Goal: Transaction & Acquisition: Book appointment/travel/reservation

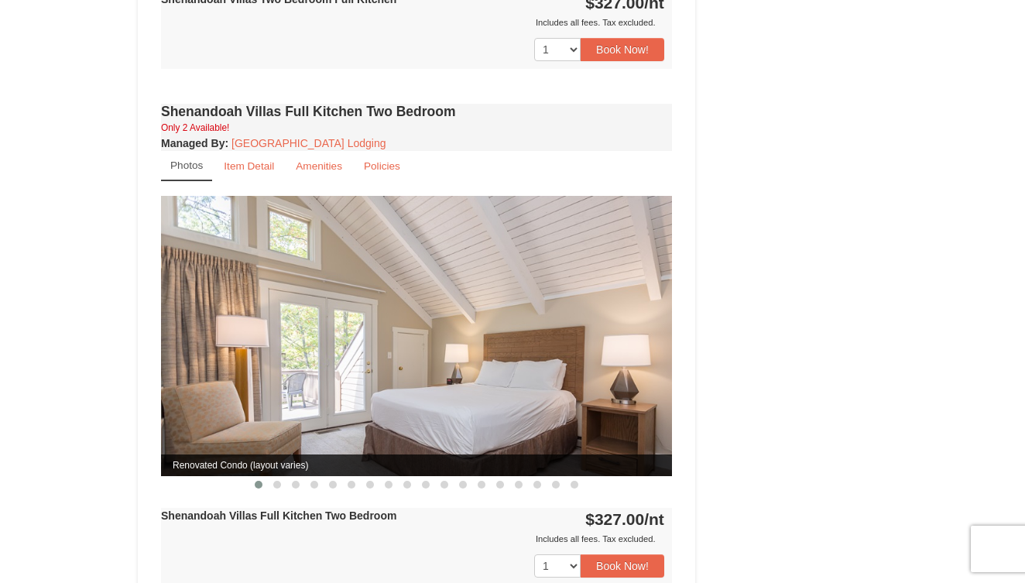
scroll to position [971, 0]
click at [277, 480] on span at bounding box center [277, 484] width 8 height 8
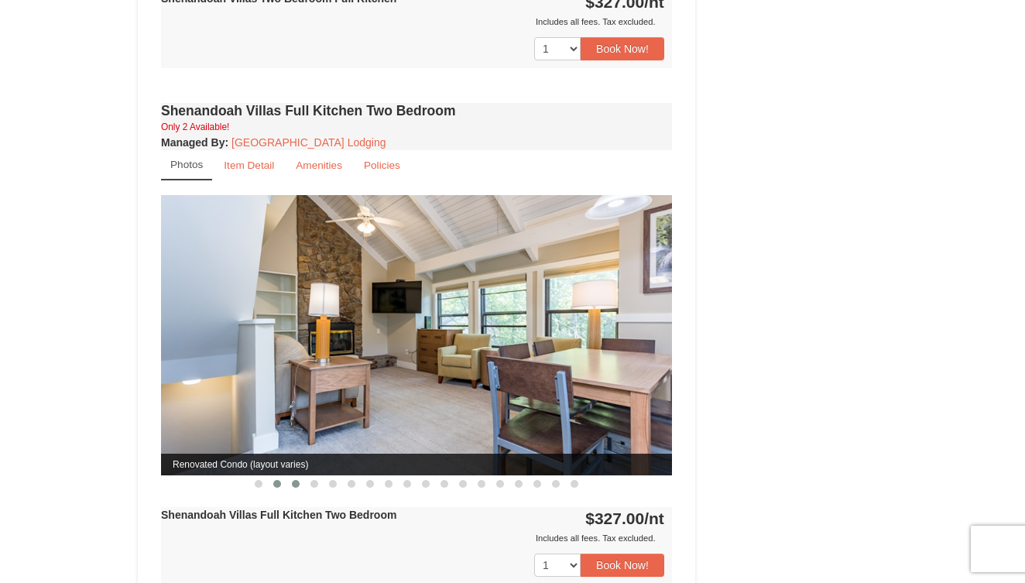
click at [295, 480] on span at bounding box center [296, 484] width 8 height 8
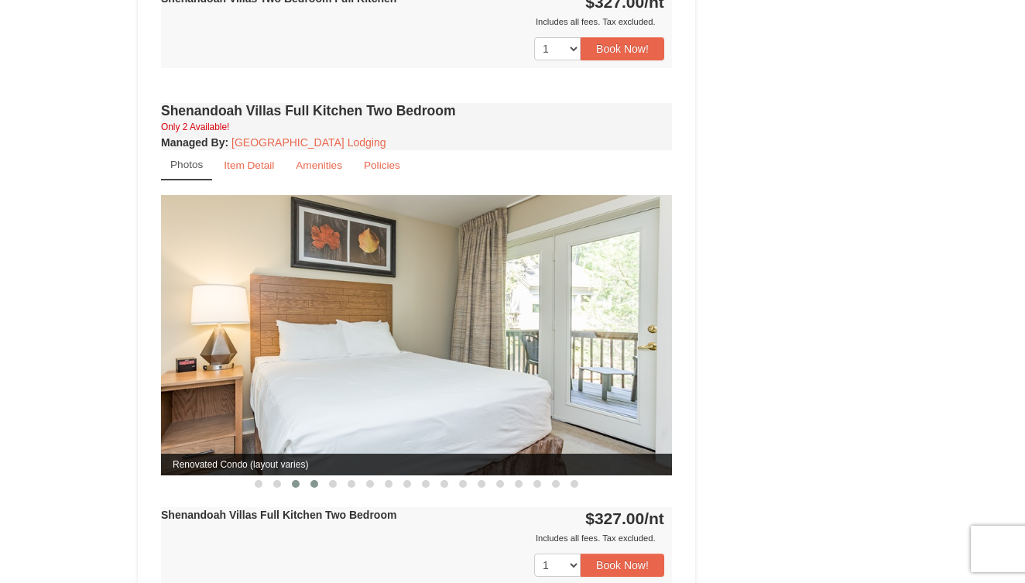
click at [309, 476] on button at bounding box center [314, 483] width 19 height 15
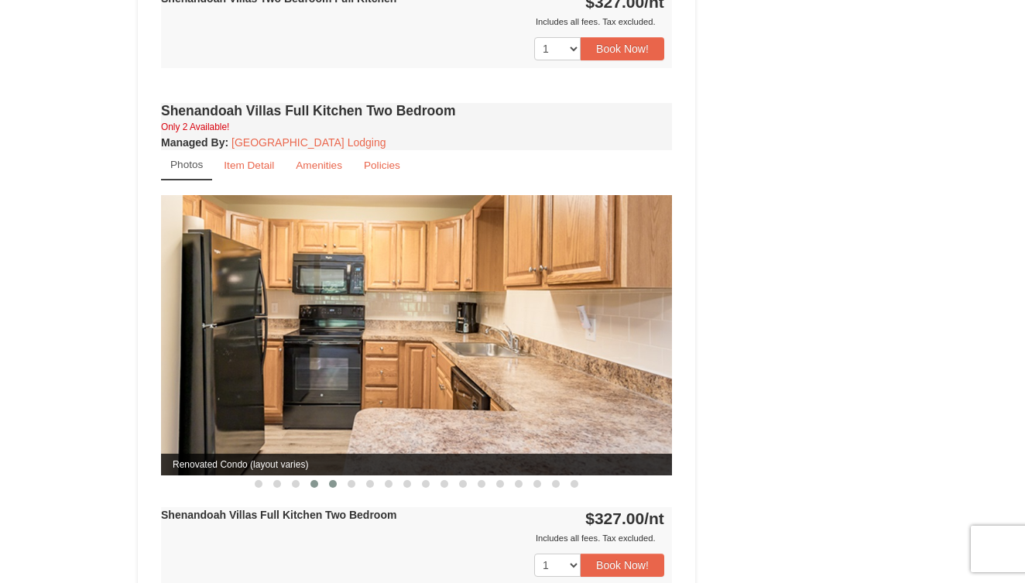
click at [327, 476] on button at bounding box center [333, 483] width 19 height 15
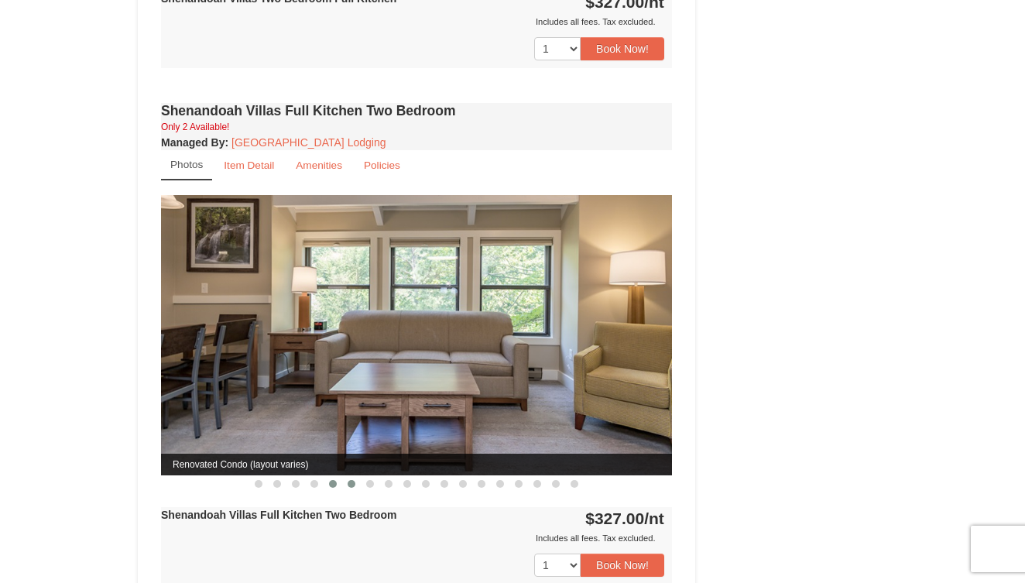
click at [349, 480] on span at bounding box center [352, 484] width 8 height 8
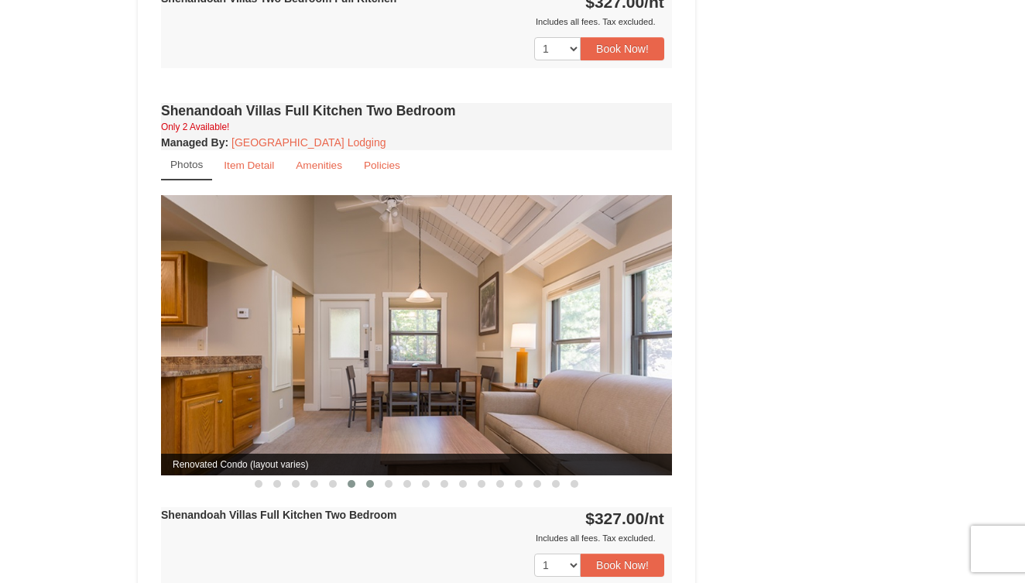
click at [366, 476] on button at bounding box center [370, 483] width 19 height 15
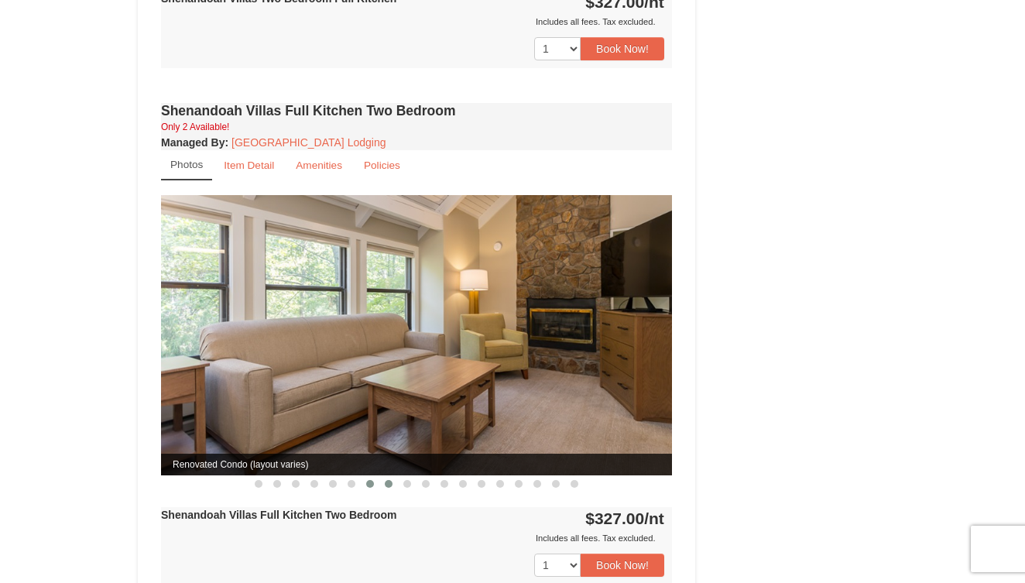
click at [385, 476] on button at bounding box center [388, 483] width 19 height 15
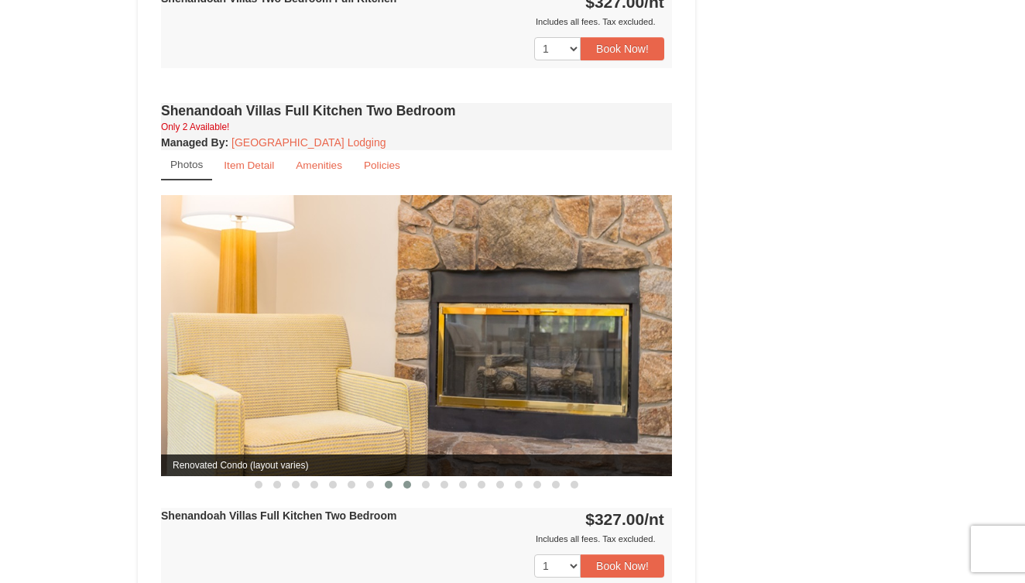
click at [403, 477] on button at bounding box center [407, 484] width 19 height 15
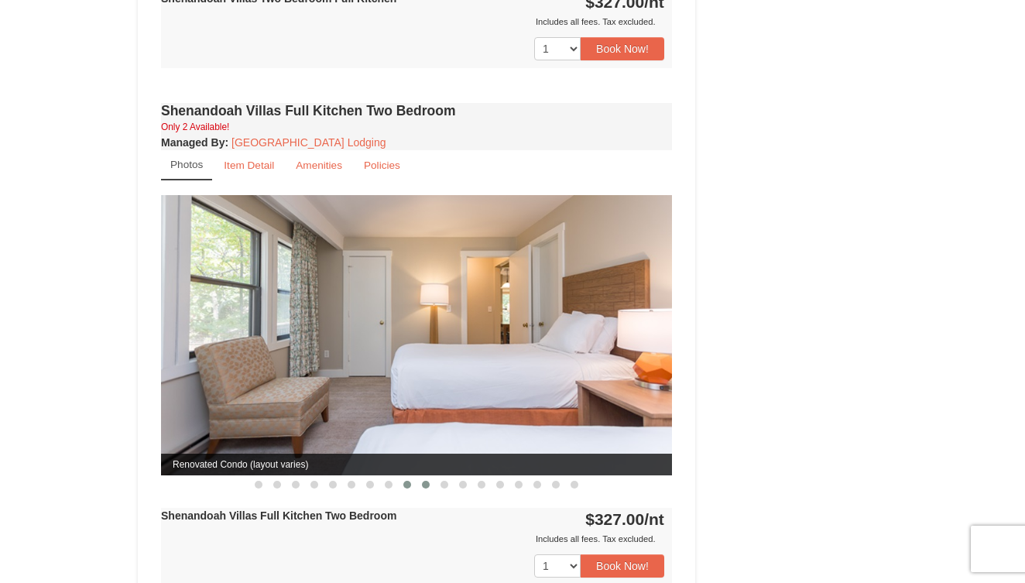
click at [422, 481] on span at bounding box center [426, 485] width 8 height 8
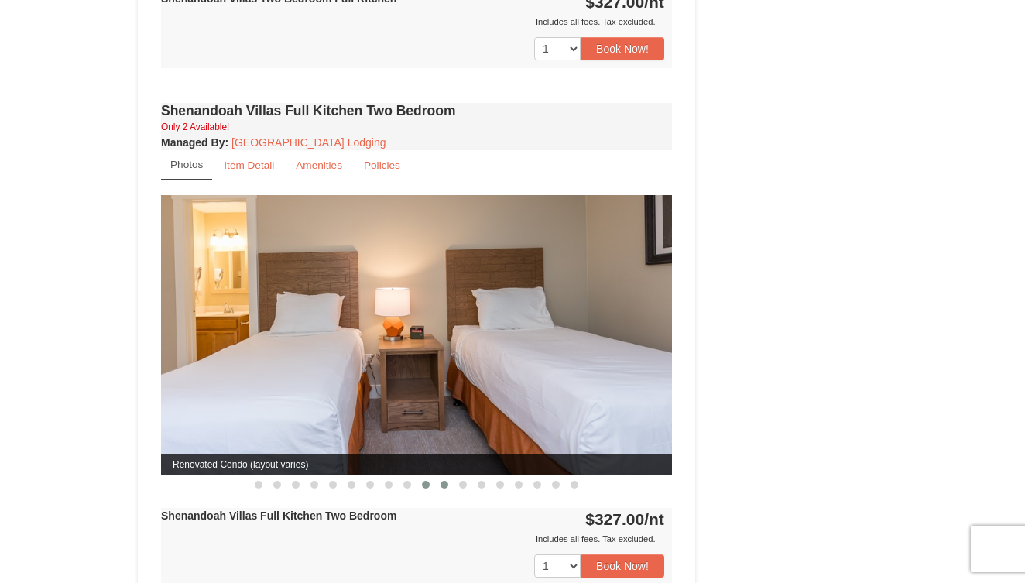
click at [446, 477] on button at bounding box center [444, 484] width 19 height 15
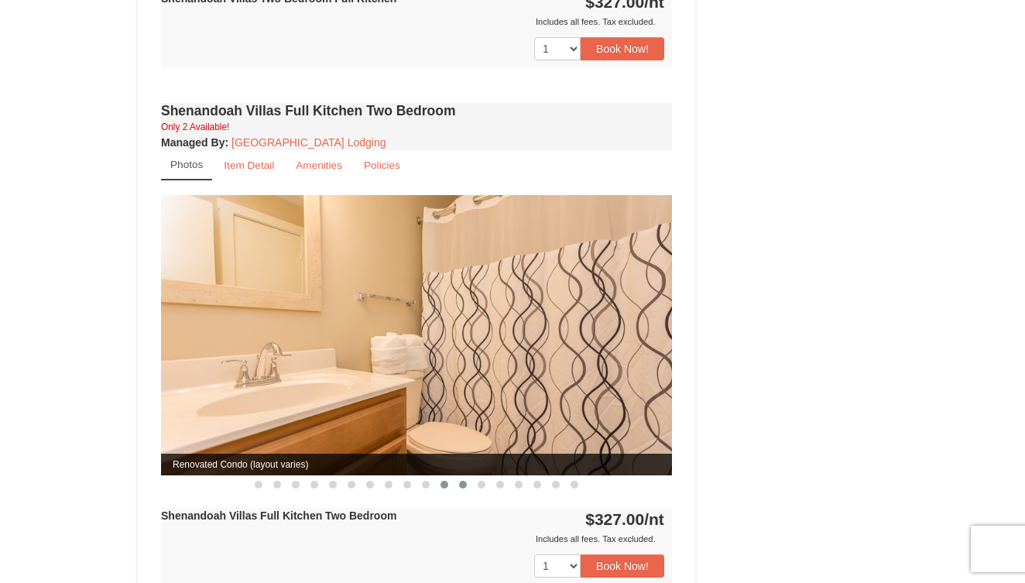
click at [458, 477] on button at bounding box center [463, 484] width 19 height 15
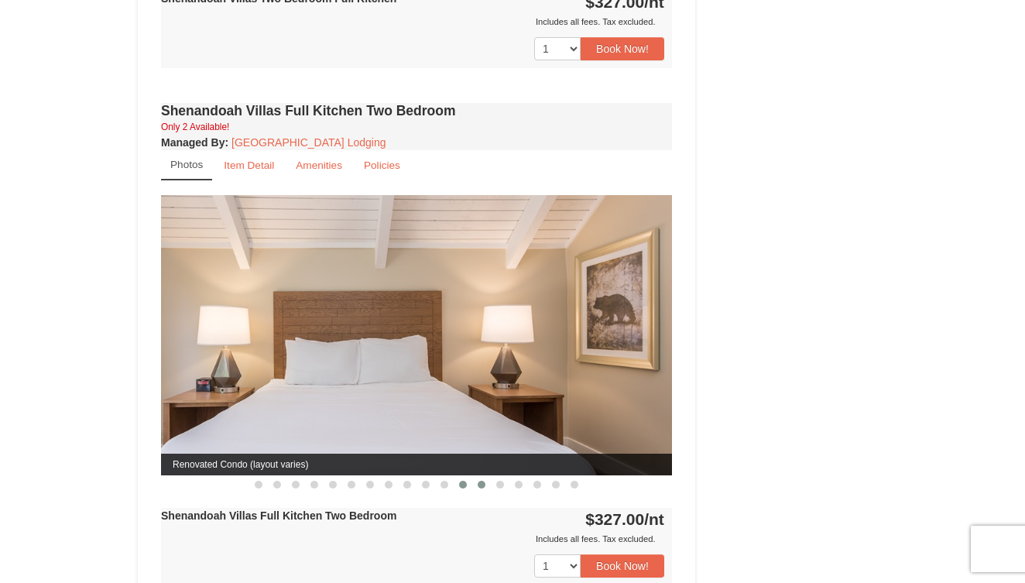
click at [477, 477] on button at bounding box center [481, 484] width 19 height 15
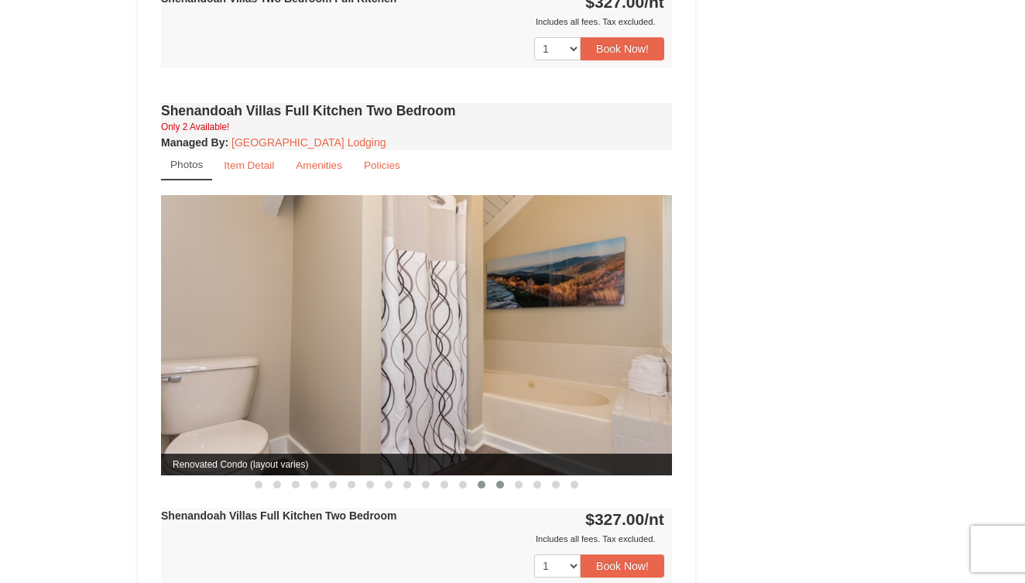
click at [501, 477] on button at bounding box center [500, 484] width 19 height 15
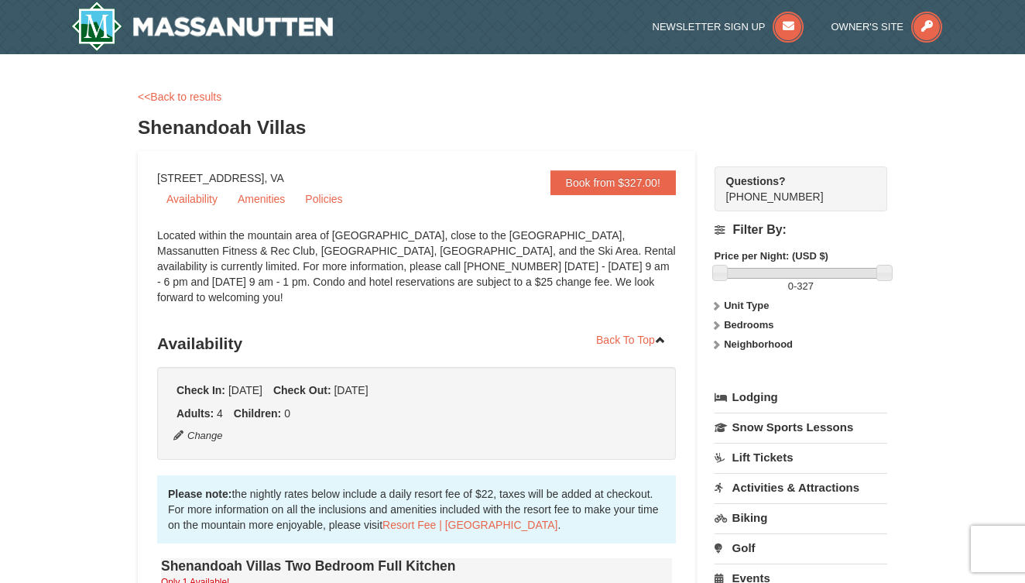
scroll to position [0, 0]
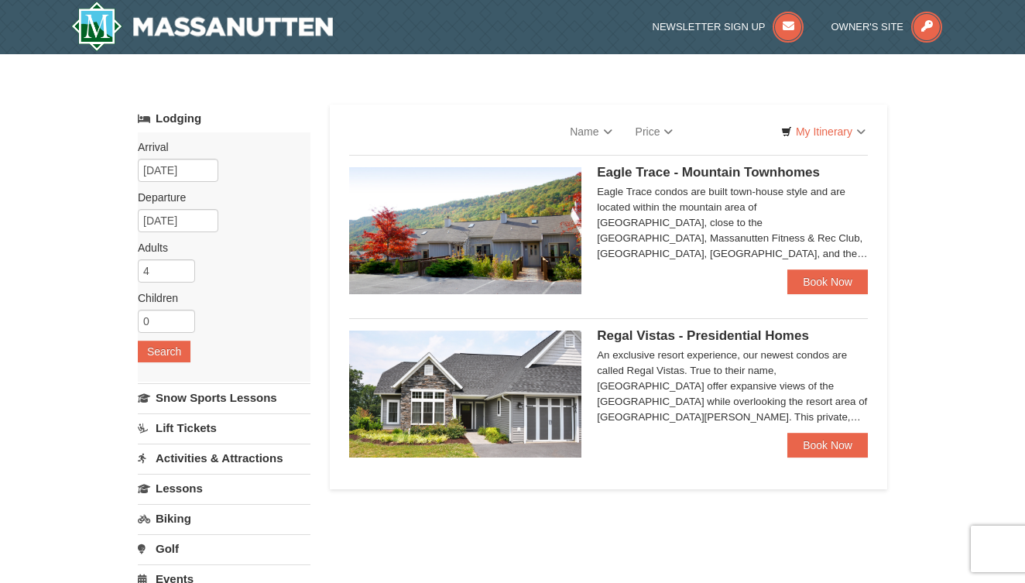
select select "9"
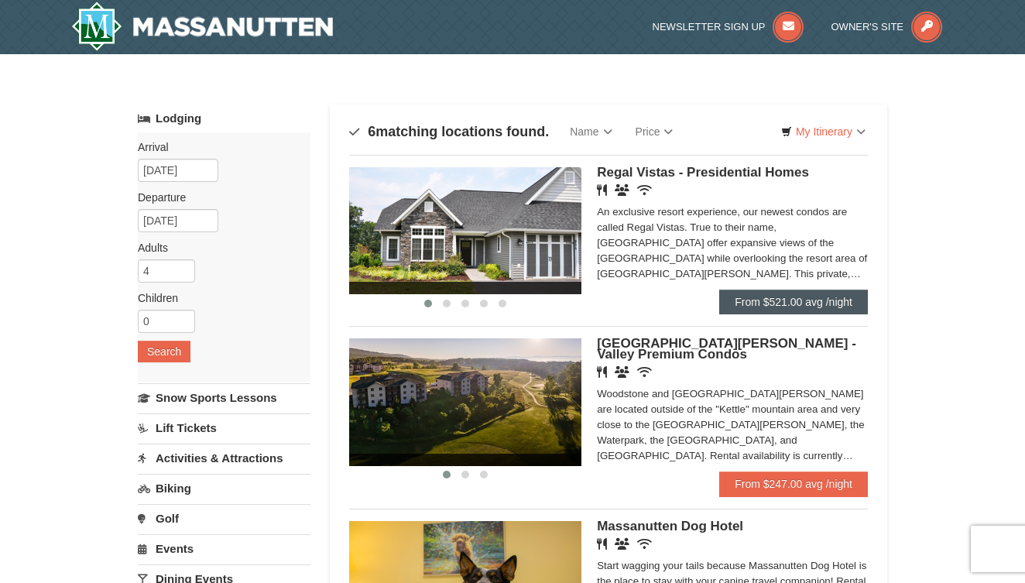
click at [791, 298] on link "From $521.00 avg /night" at bounding box center [793, 302] width 149 height 25
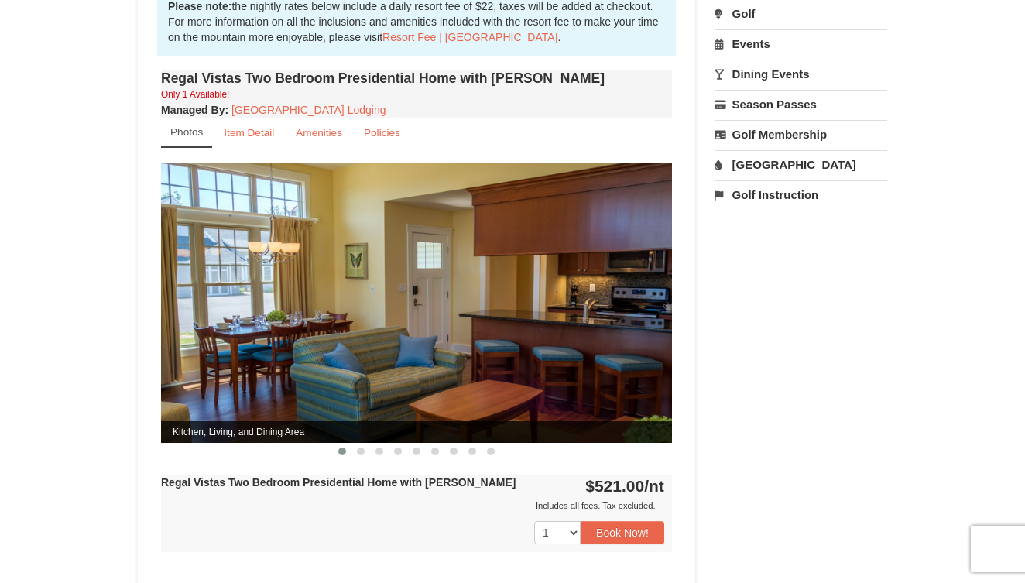
scroll to position [542, 0]
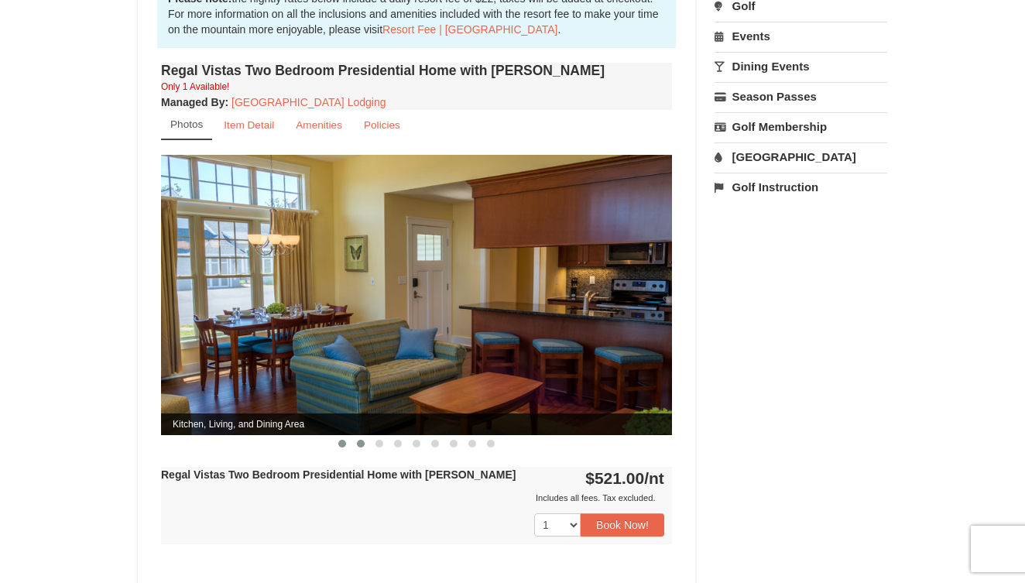
click at [361, 440] on span at bounding box center [361, 444] width 8 height 8
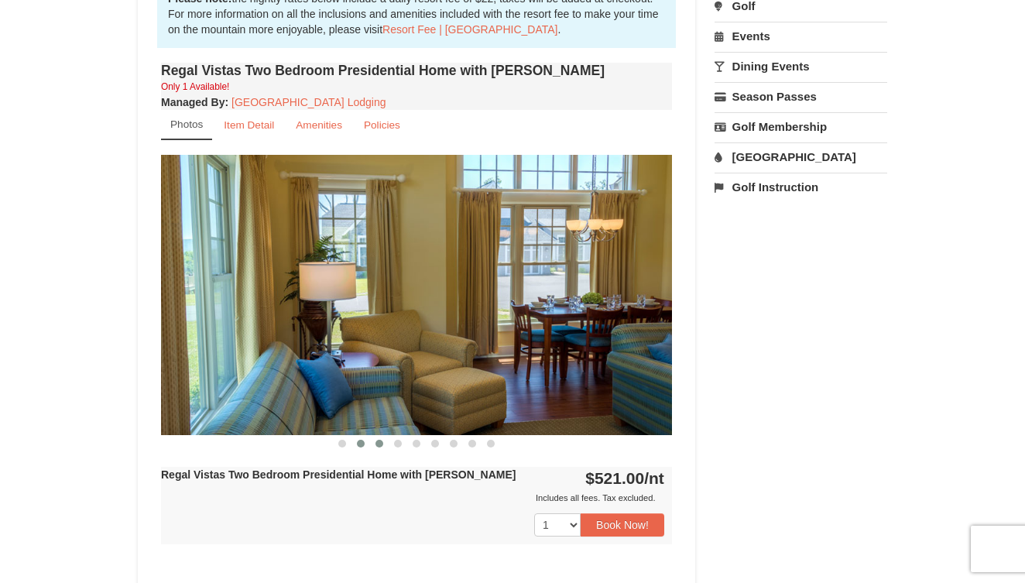
click at [378, 440] on span at bounding box center [379, 444] width 8 height 8
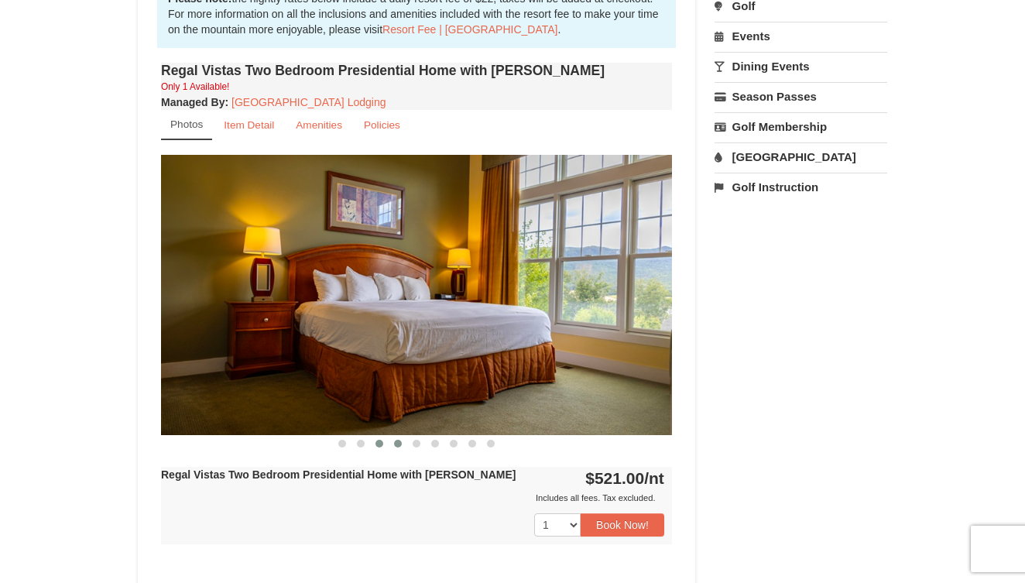
click at [394, 440] on span at bounding box center [398, 444] width 8 height 8
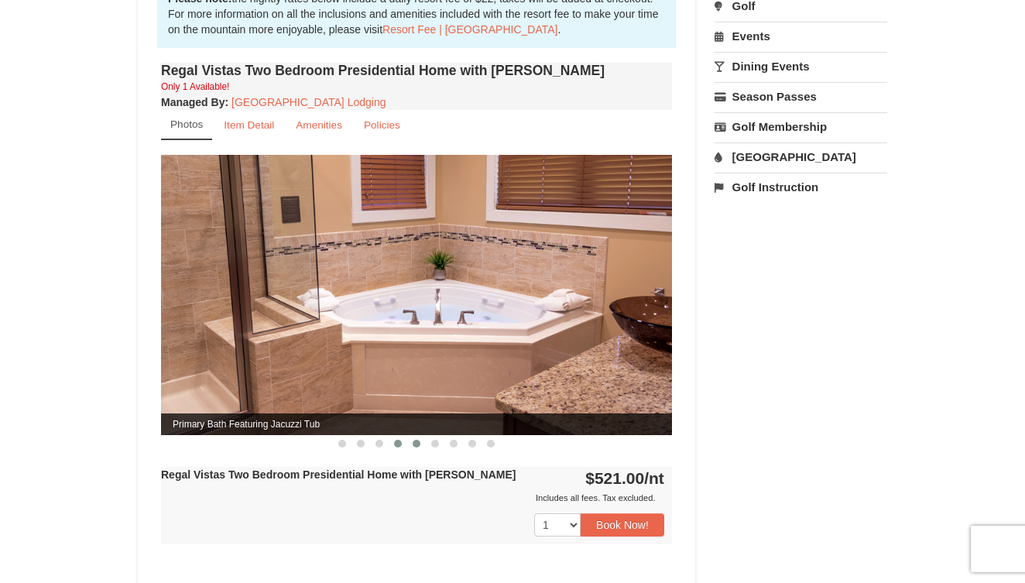
click at [416, 440] on span at bounding box center [417, 444] width 8 height 8
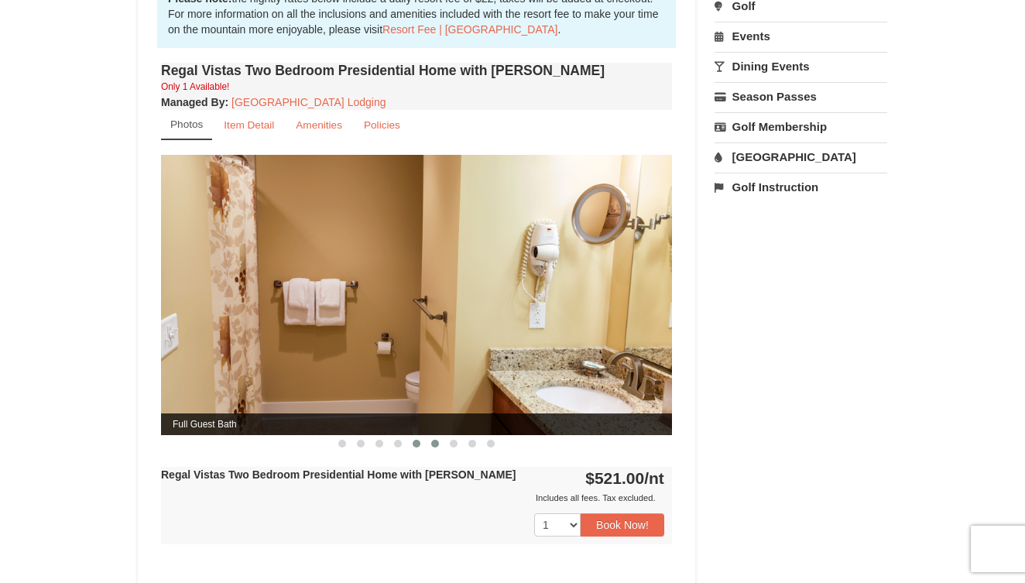
click at [440, 436] on button at bounding box center [435, 443] width 19 height 15
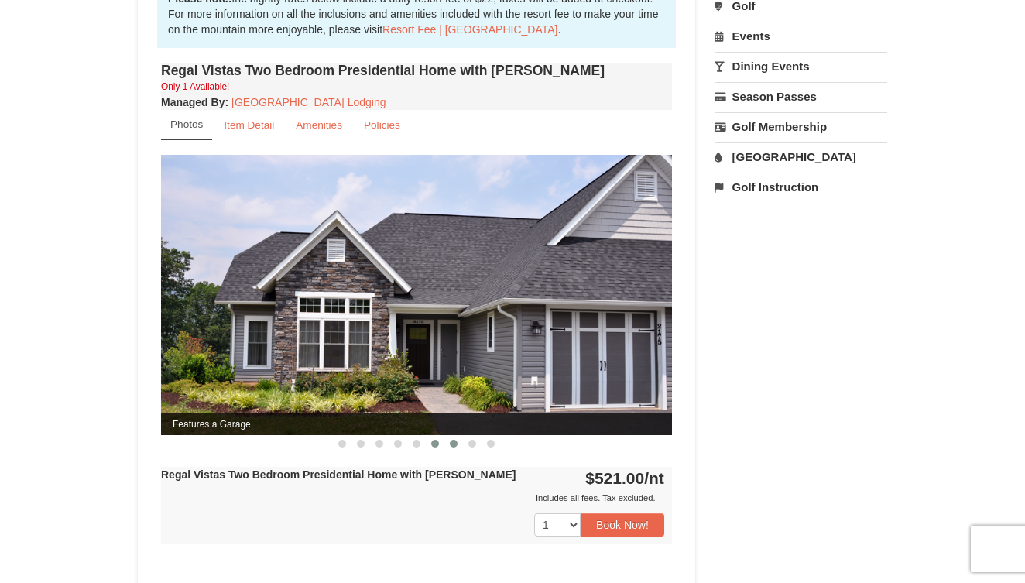
click at [452, 440] on span at bounding box center [454, 444] width 8 height 8
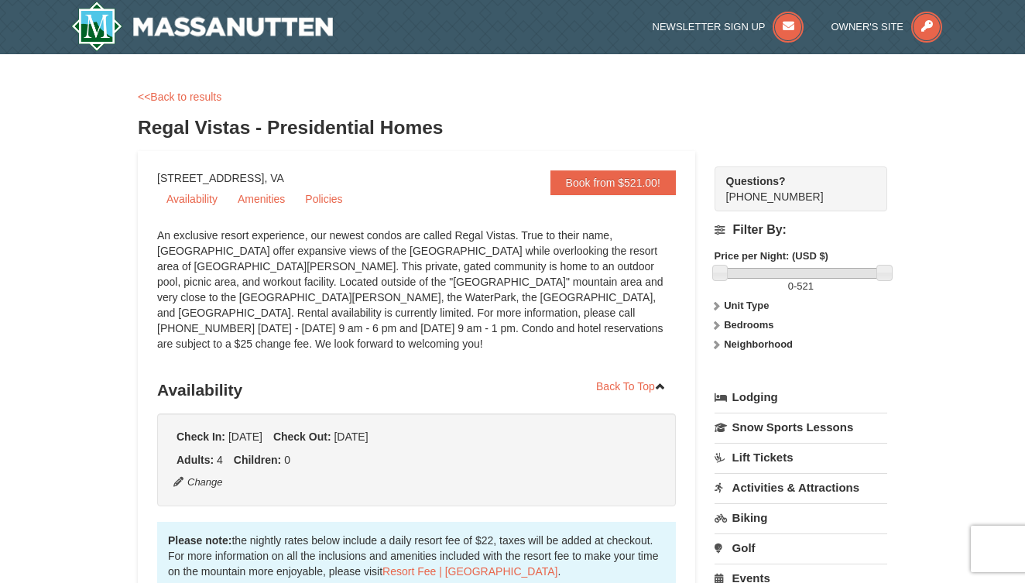
scroll to position [0, 0]
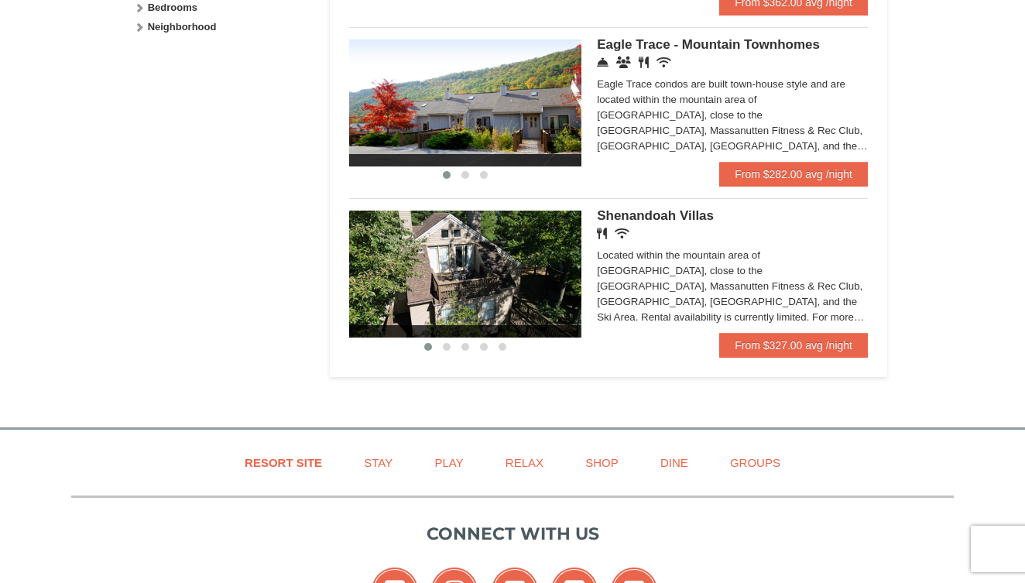
scroll to position [840, 0]
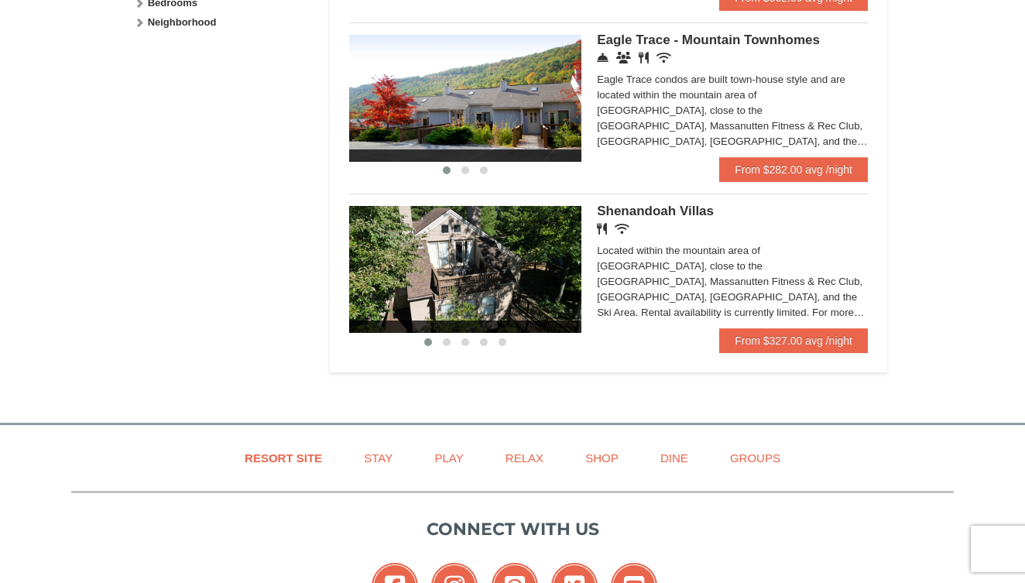
click at [646, 207] on span "Shenandoah Villas" at bounding box center [655, 211] width 117 height 15
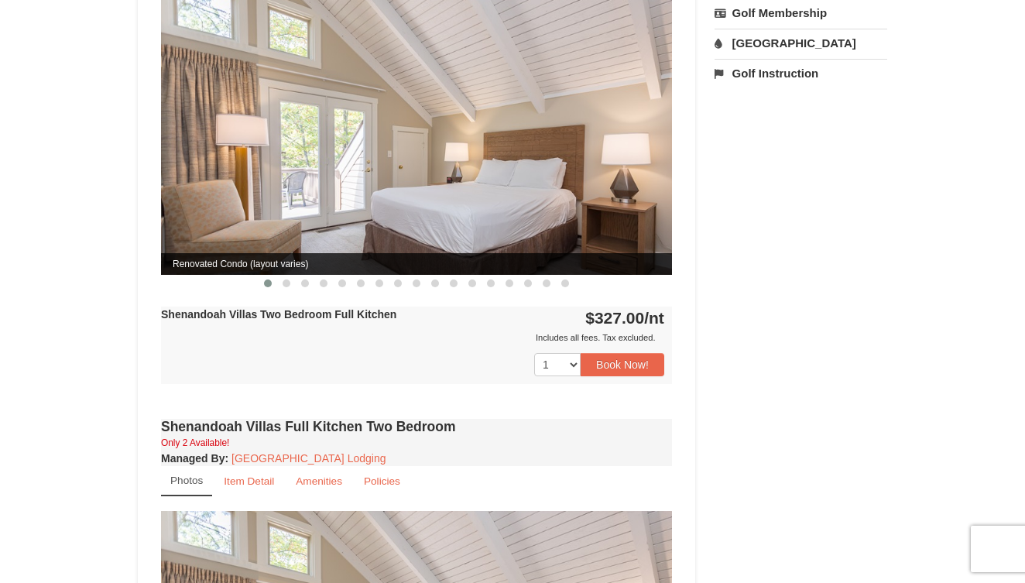
scroll to position [673, 0]
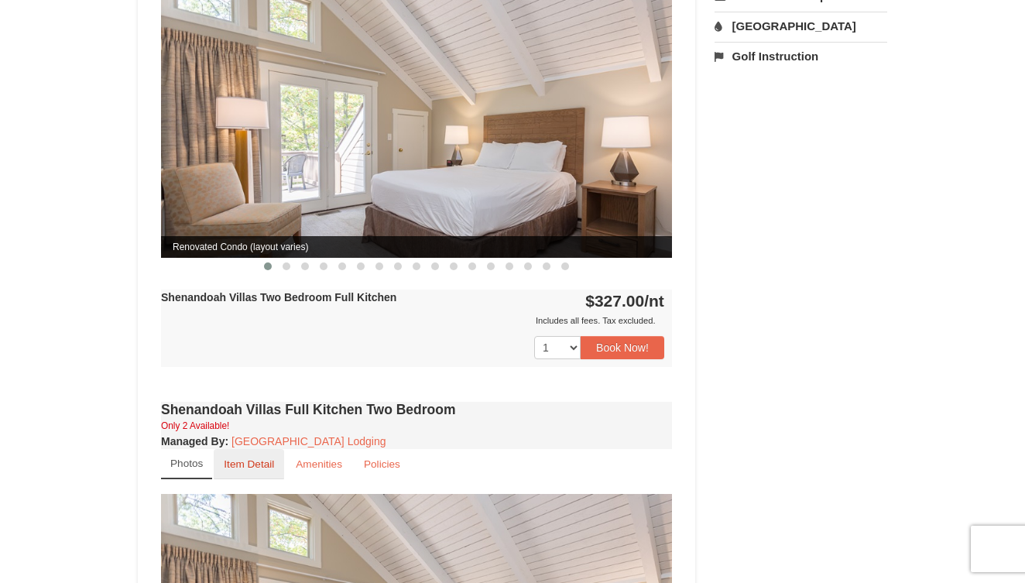
click at [252, 458] on small "Item Detail" at bounding box center [249, 464] width 50 height 12
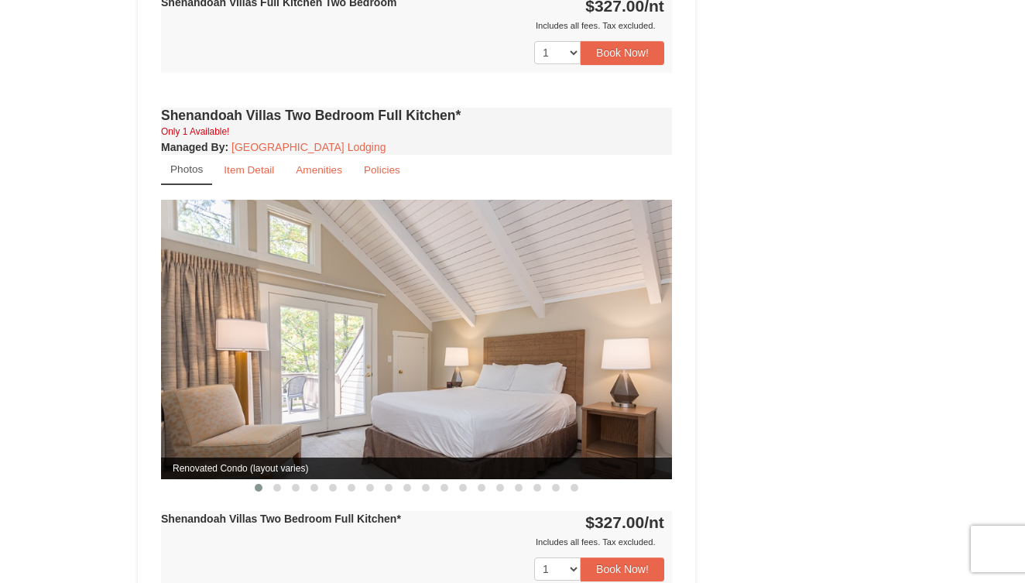
scroll to position [1263, 0]
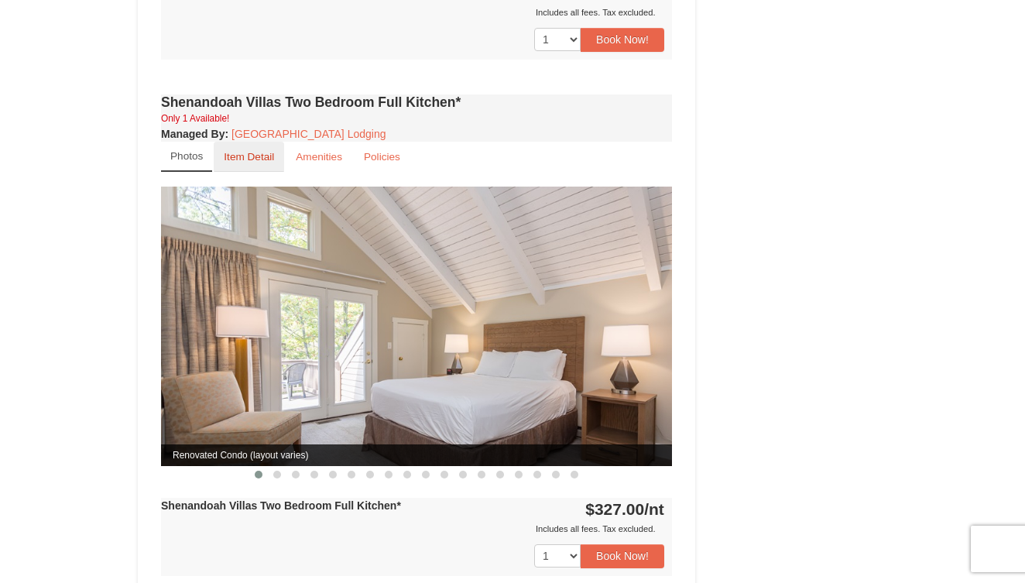
click at [252, 151] on small "Item Detail" at bounding box center [249, 157] width 50 height 12
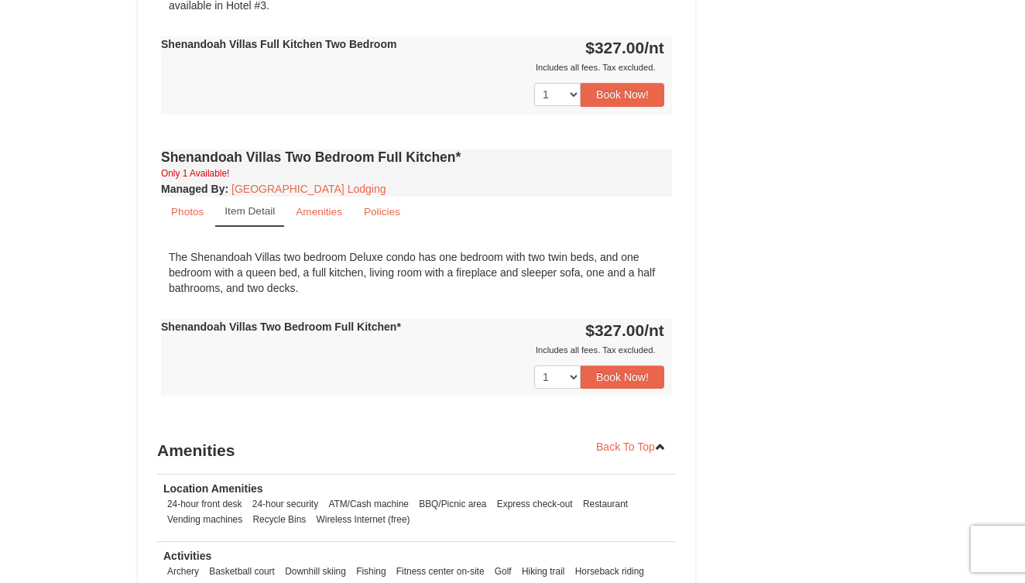
scroll to position [1202, 0]
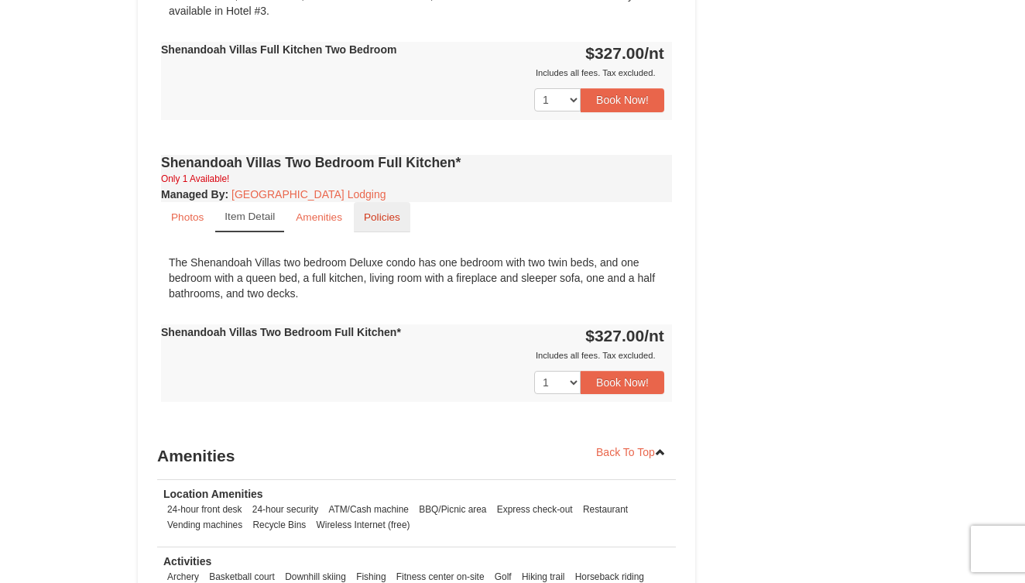
click at [381, 211] on small "Policies" at bounding box center [382, 217] width 36 height 12
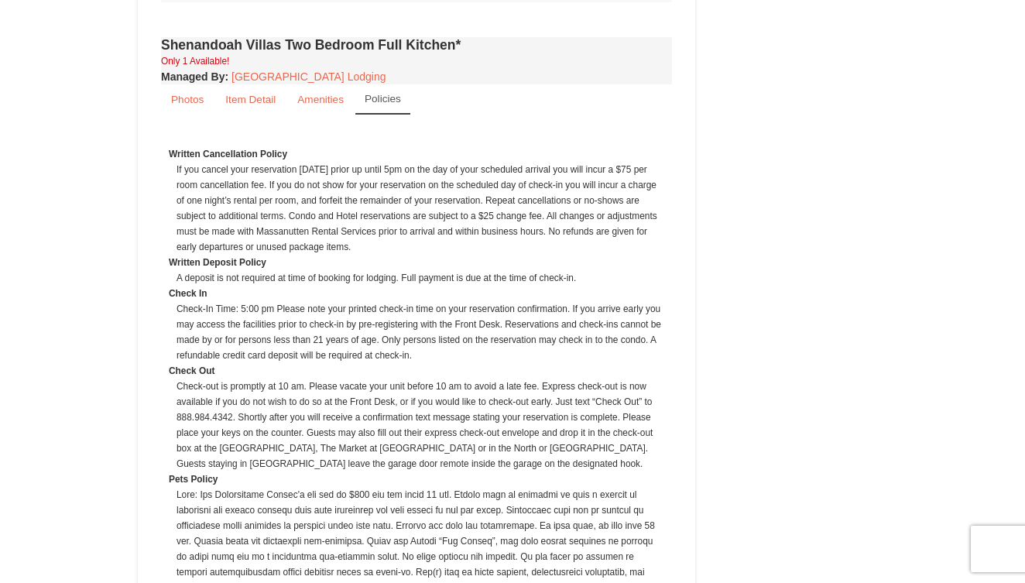
scroll to position [1296, 0]
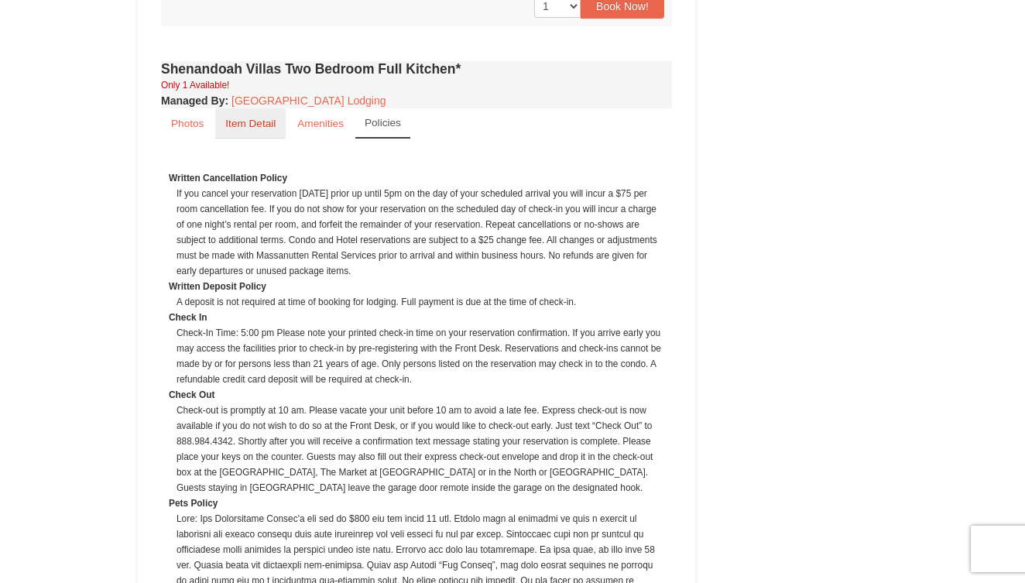
click at [259, 118] on small "Item Detail" at bounding box center [250, 124] width 50 height 12
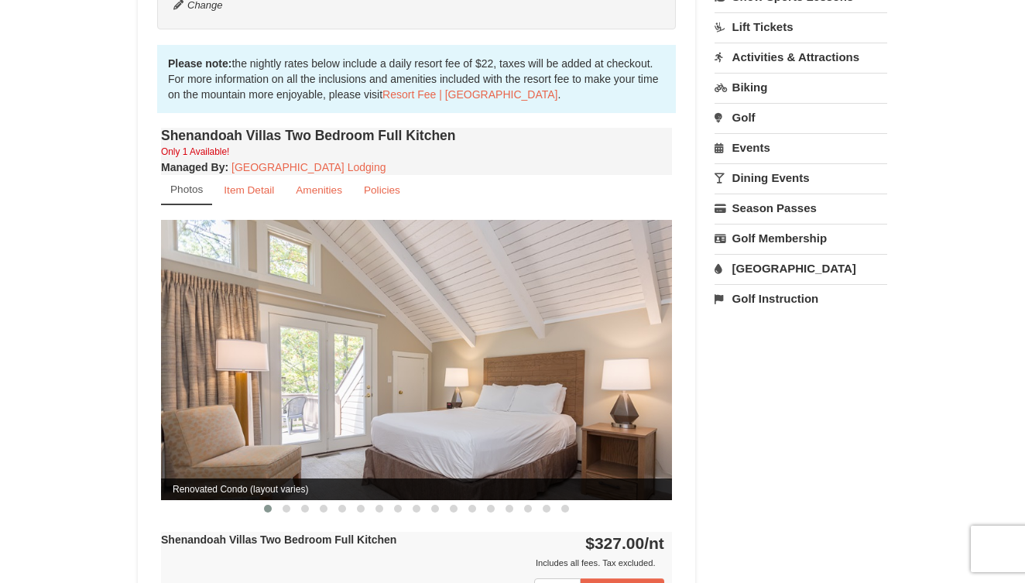
scroll to position [427, 0]
